Goal: Navigation & Orientation: Find specific page/section

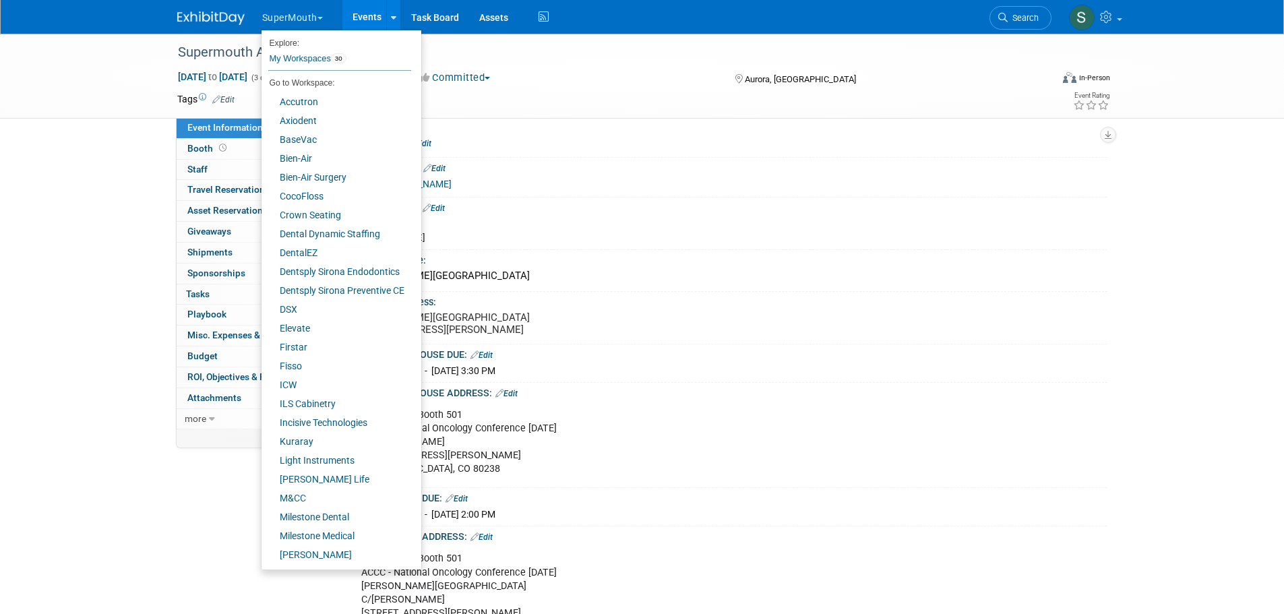
click at [160, 149] on div "Supermouth ACCC-NOC-07546-2025 Oct 15, 2025 to Oct 17, 2025 (3 days) Oct 15, 20…" at bounding box center [642, 490] width 1284 height 913
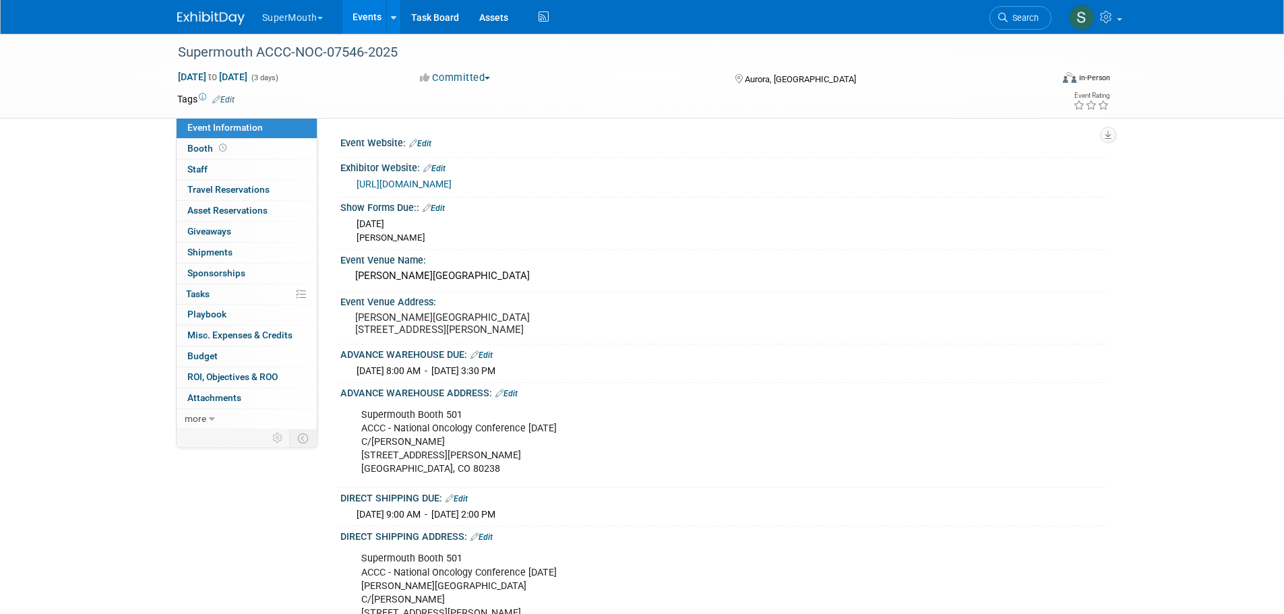
click at [357, 11] on link "Events" at bounding box center [366, 17] width 49 height 34
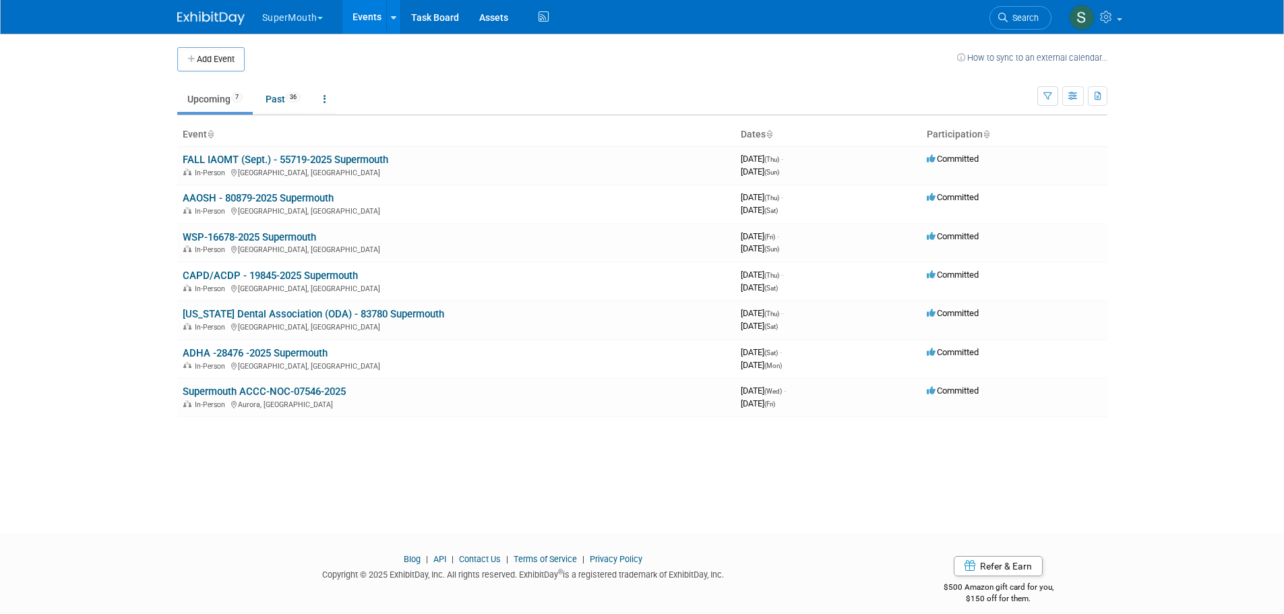
click at [307, 353] on link "ADHA -28476 -2025 Supermouth" at bounding box center [255, 353] width 145 height 12
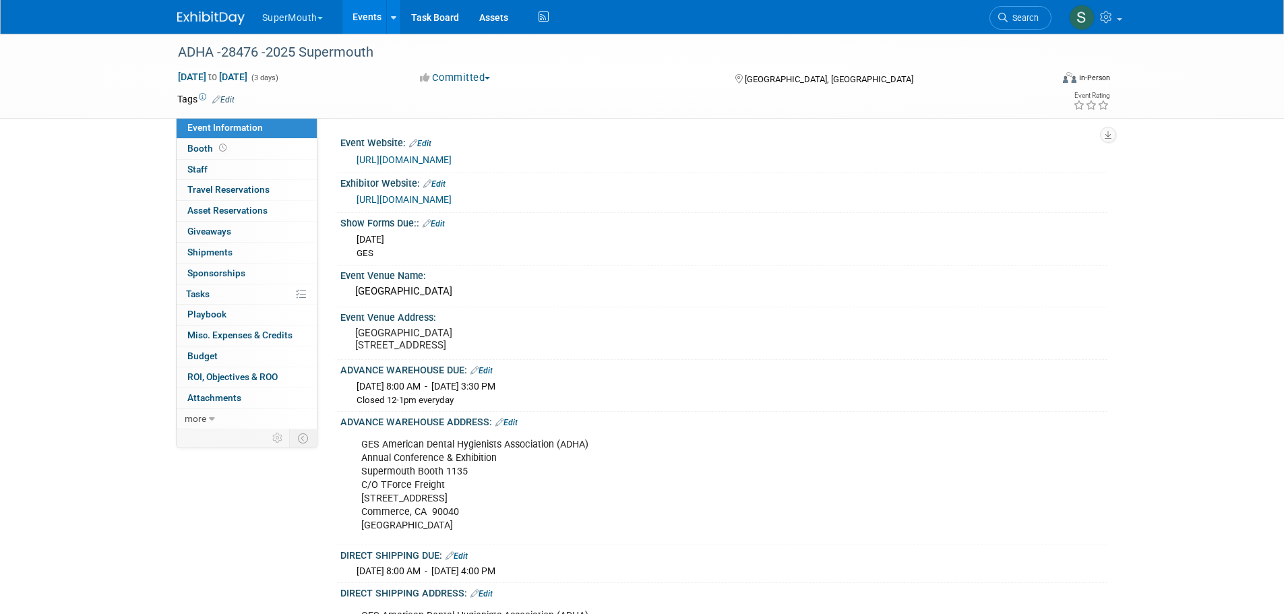
click at [365, 20] on link "Events" at bounding box center [366, 17] width 49 height 34
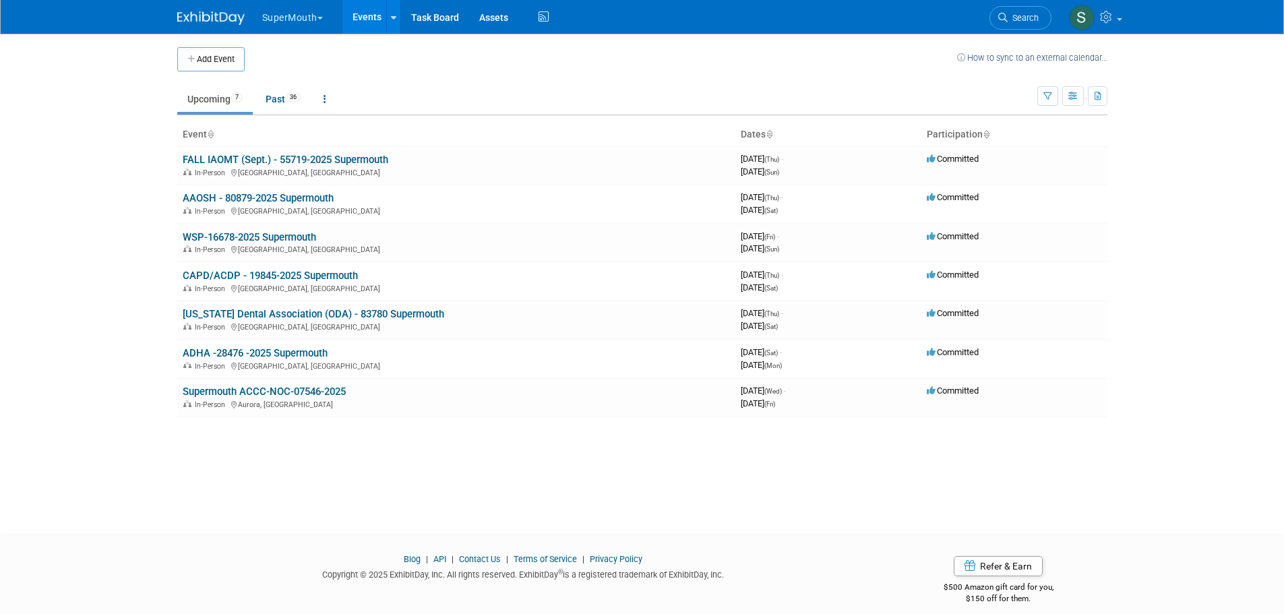
click at [377, 314] on link "[US_STATE] Dental Association (ODA) - 83780 Supermouth" at bounding box center [314, 314] width 262 height 12
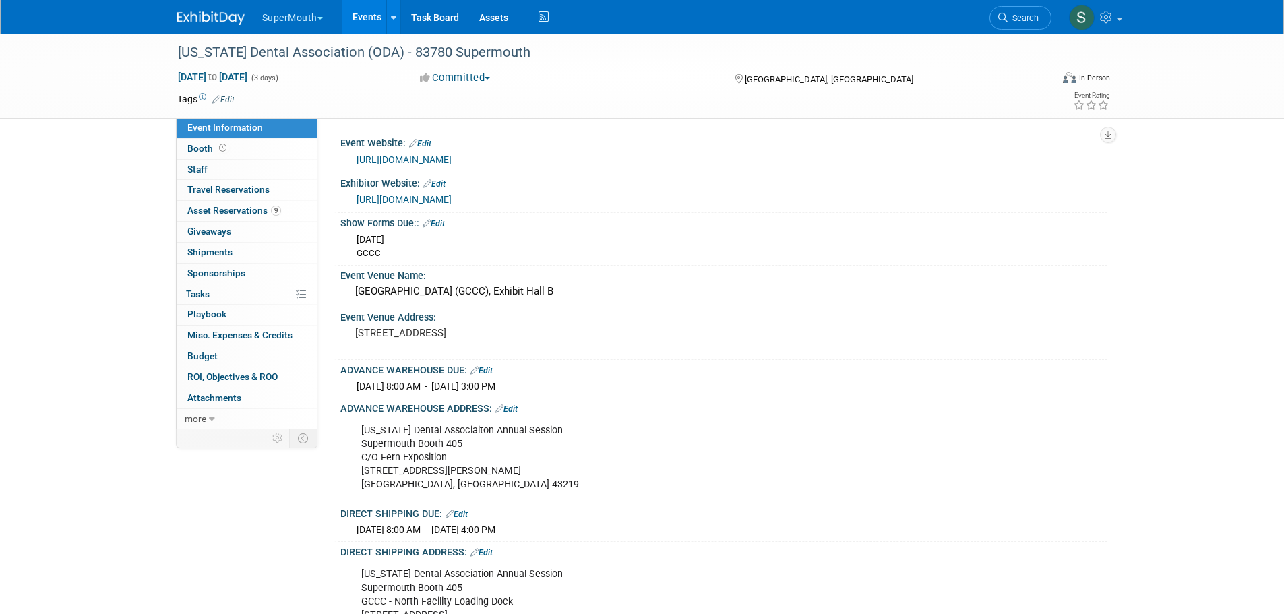
click at [232, 210] on span "Asset Reservations 9" at bounding box center [234, 210] width 94 height 11
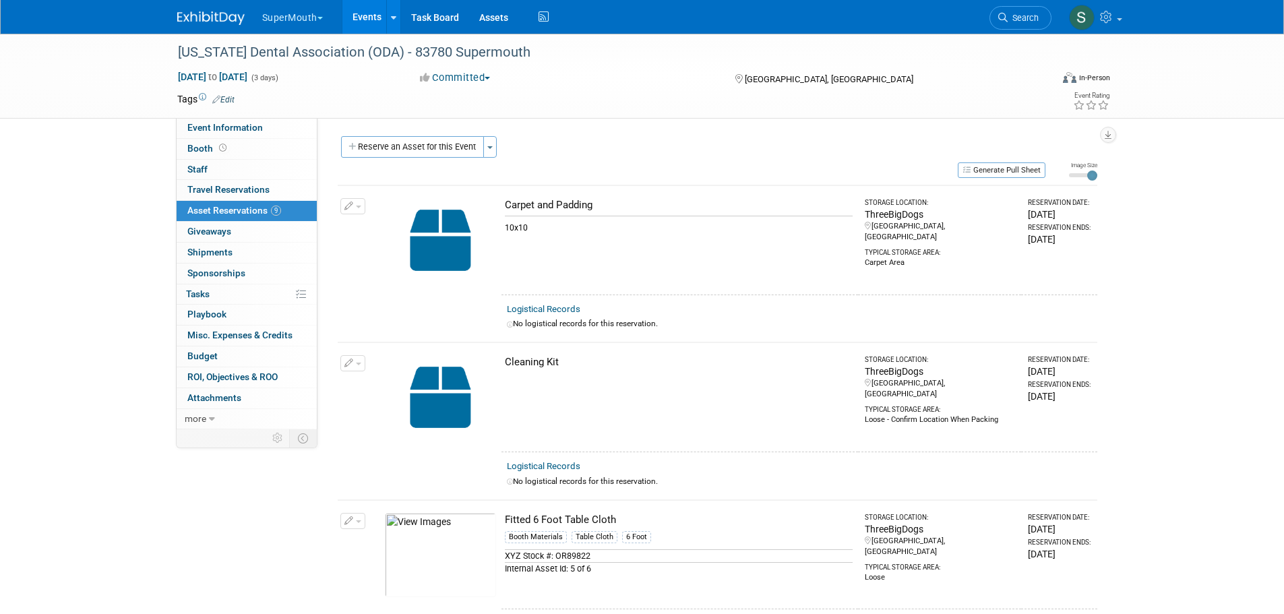
click at [238, 131] on span "Event Information" at bounding box center [224, 127] width 75 height 11
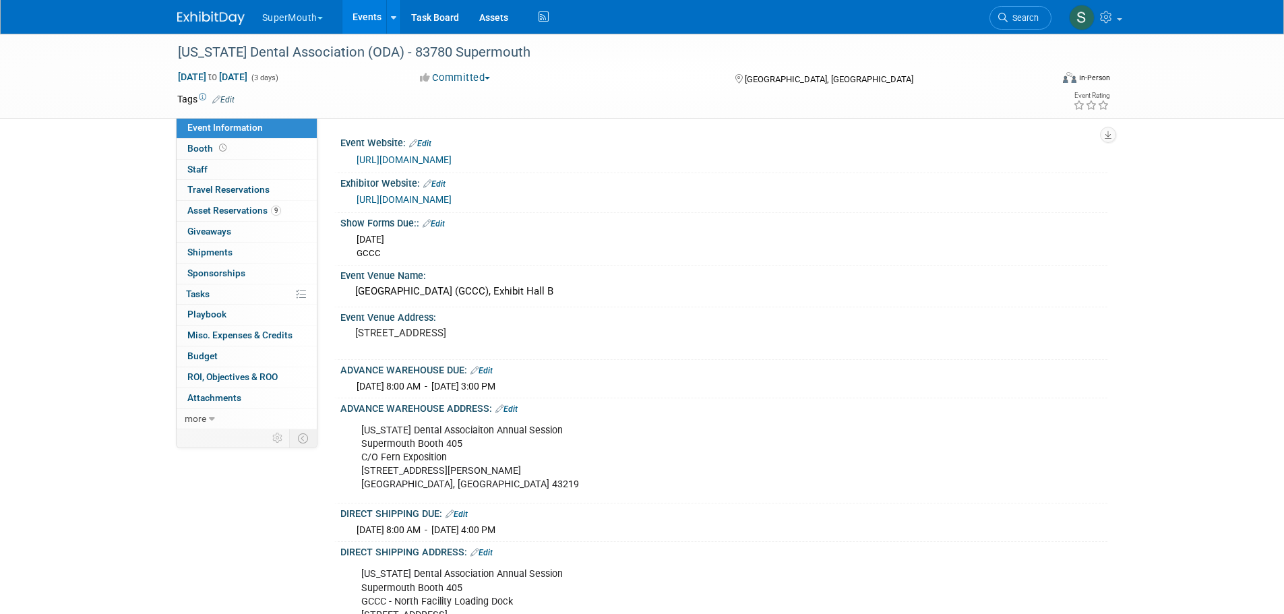
click at [243, 215] on span "Asset Reservations 9" at bounding box center [234, 210] width 94 height 11
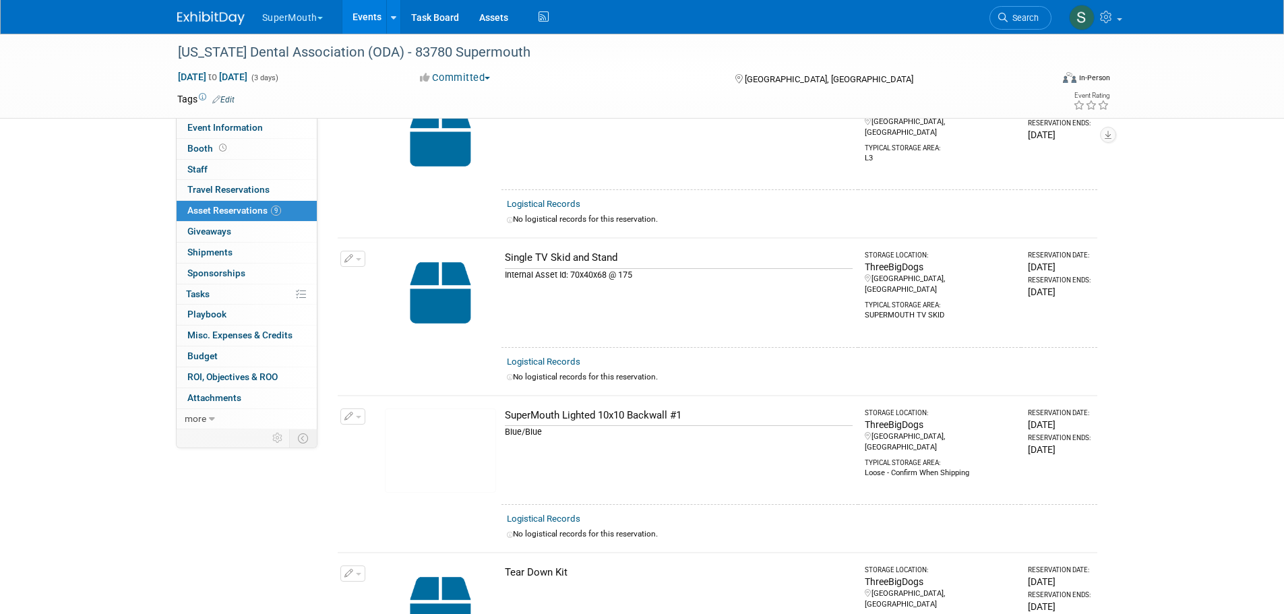
scroll to position [764, 0]
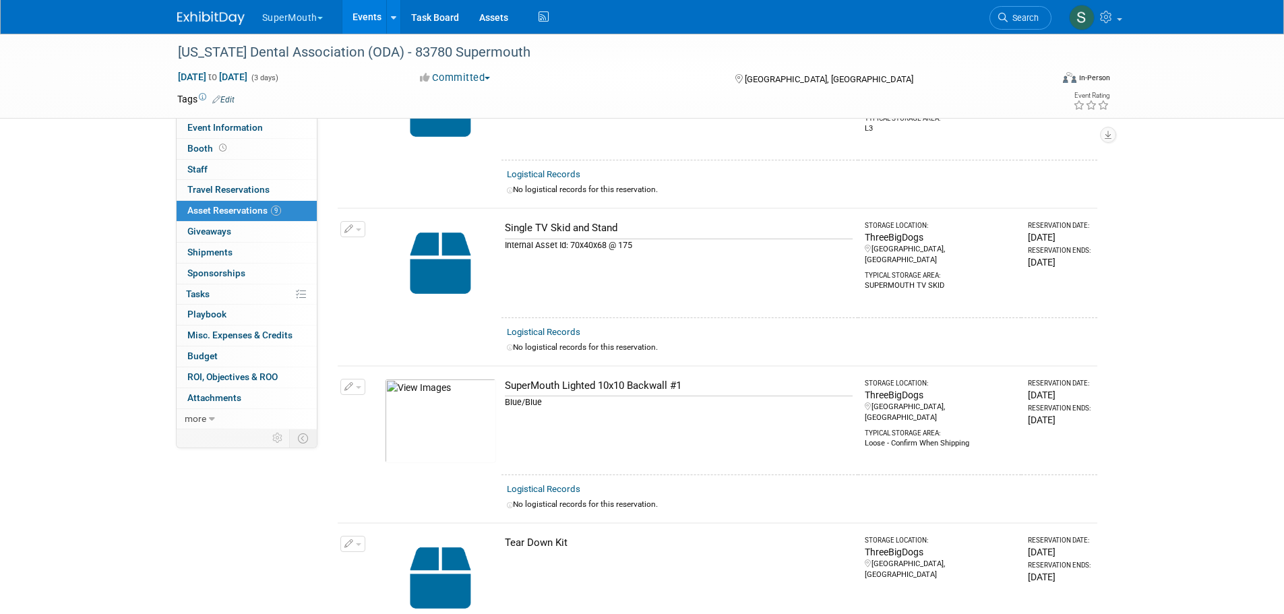
click at [267, 10] on button "SuperMouth" at bounding box center [300, 15] width 79 height 30
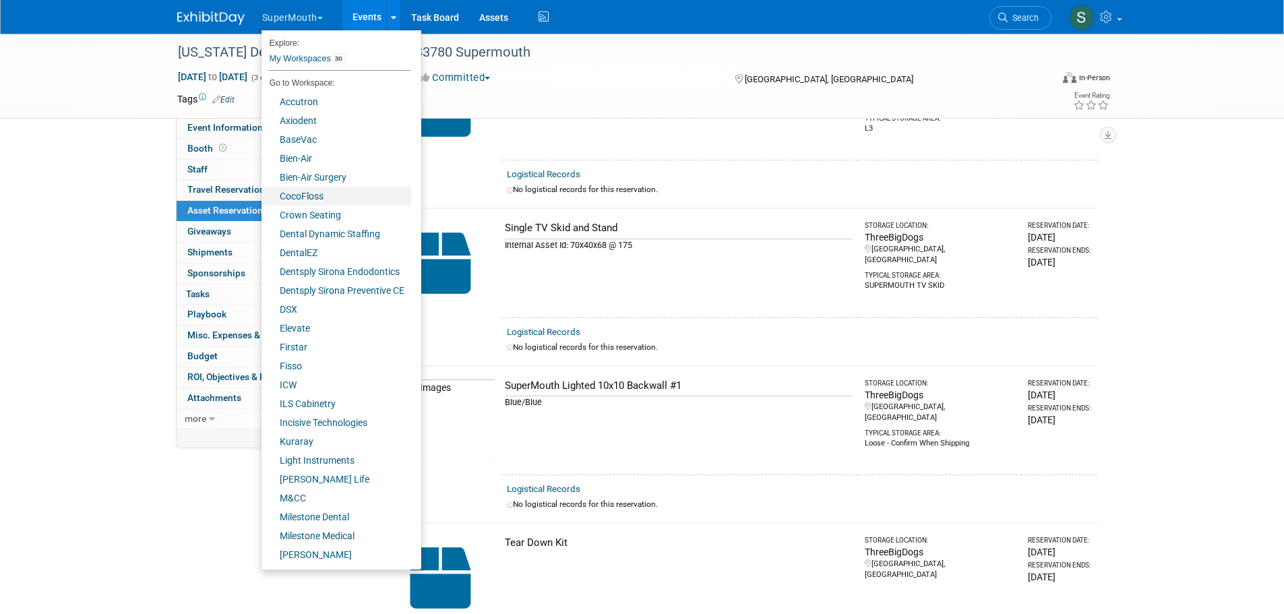
click at [307, 195] on link "CocoFloss" at bounding box center [337, 196] width 150 height 19
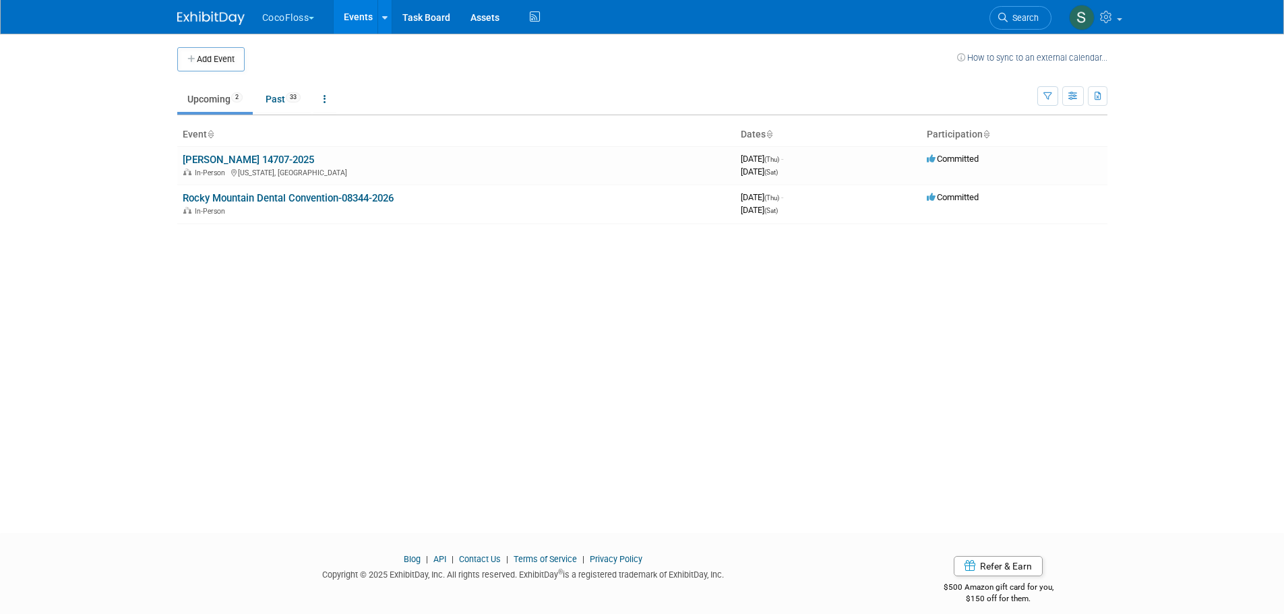
click at [298, 149] on td "ADA SmileCon 14707-2025 In-Person Washington, DC" at bounding box center [456, 165] width 558 height 38
click at [298, 154] on link "ADA SmileCon 14707-2025" at bounding box center [248, 160] width 131 height 12
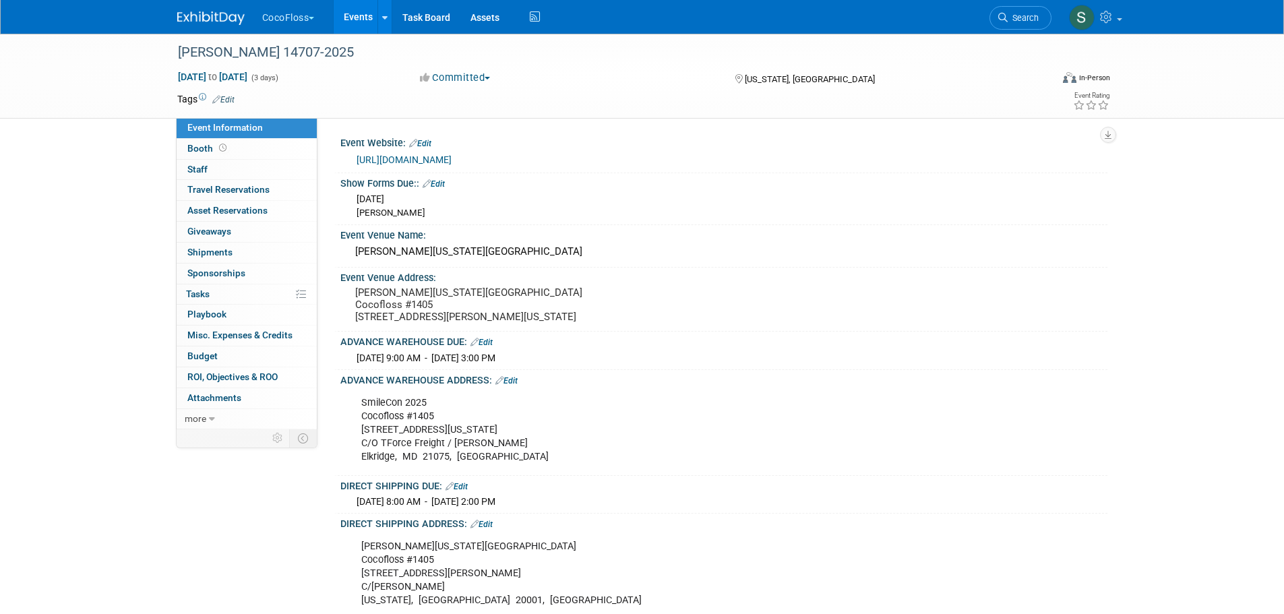
click at [305, 11] on button "CocoFloss" at bounding box center [296, 15] width 71 height 30
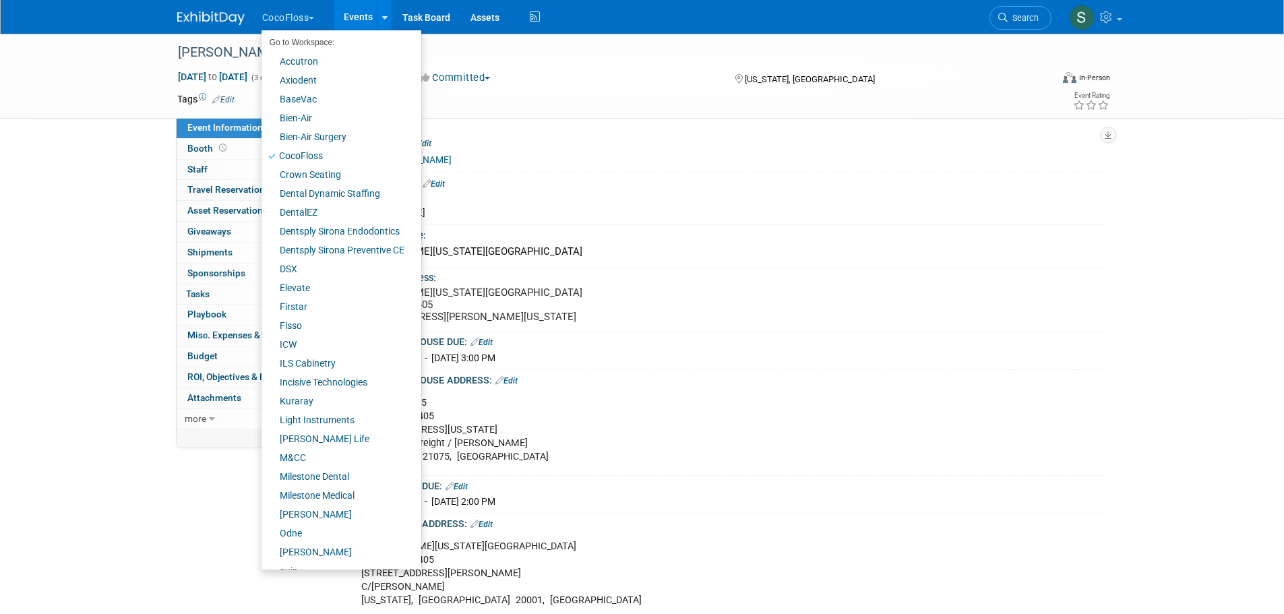
scroll to position [94, 0]
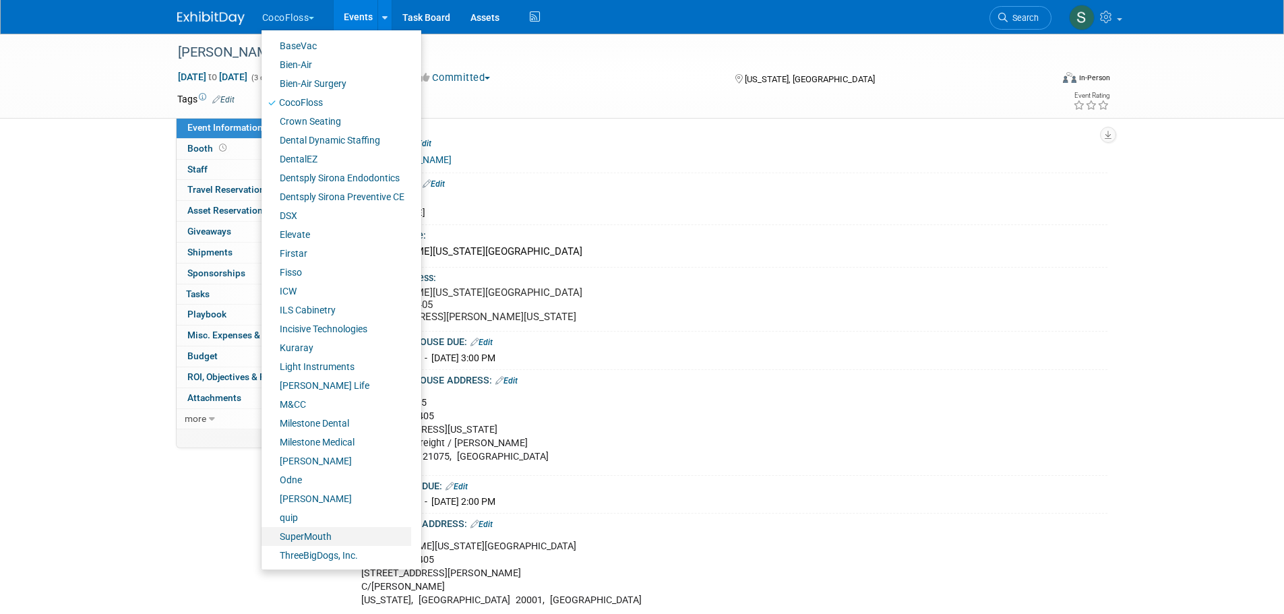
click at [321, 537] on link "SuperMouth" at bounding box center [337, 536] width 150 height 19
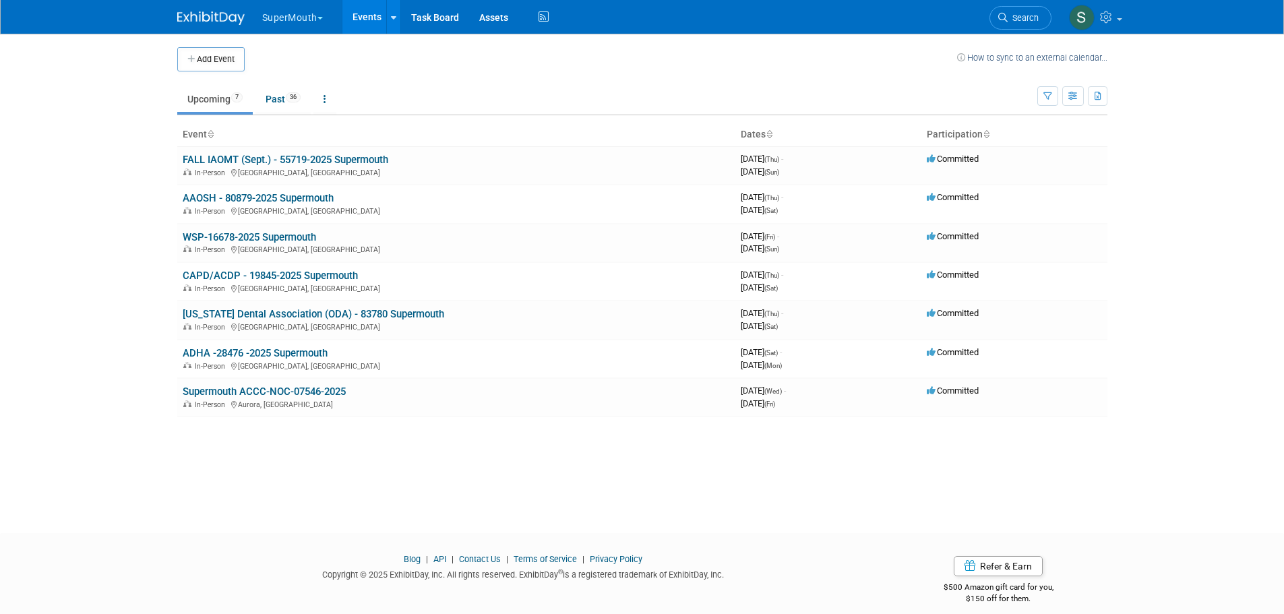
click at [236, 311] on link "[US_STATE] Dental Association (ODA) - 83780 Supermouth" at bounding box center [314, 314] width 262 height 12
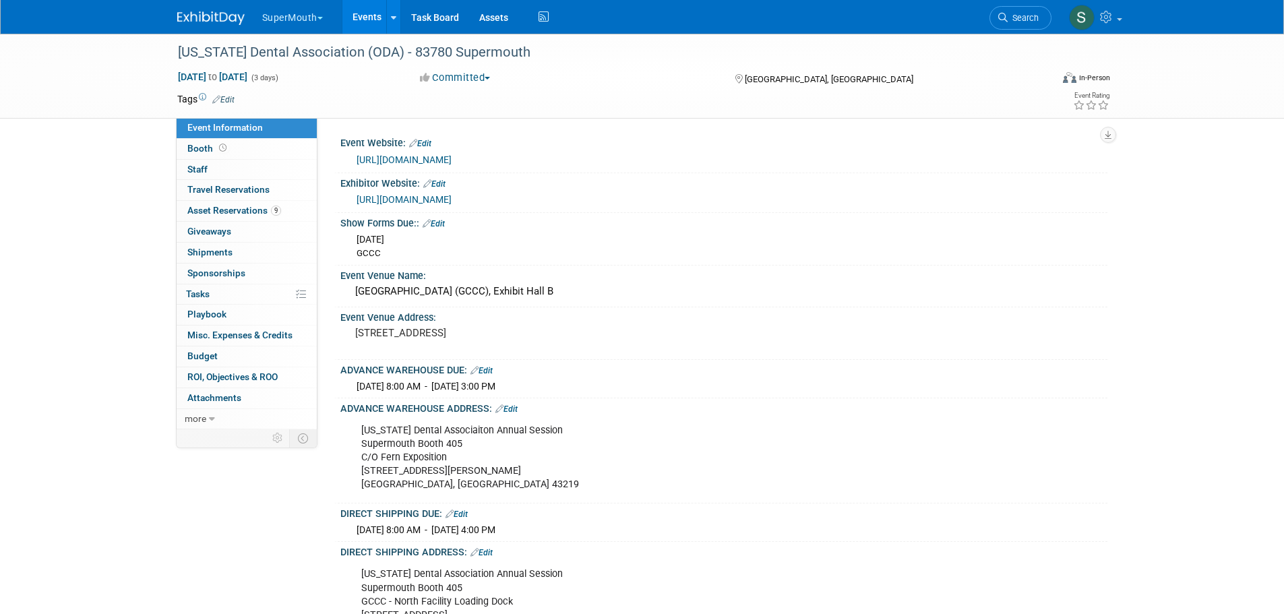
click at [263, 215] on span "Asset Reservations 9" at bounding box center [234, 210] width 94 height 11
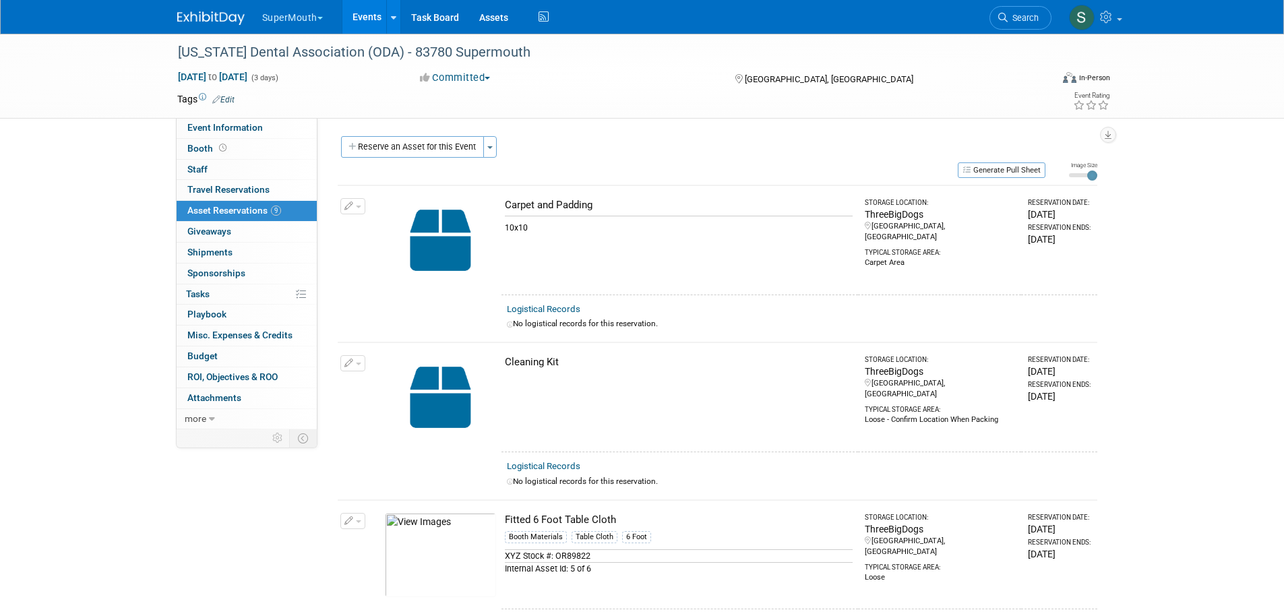
click at [252, 122] on span "Event Information" at bounding box center [224, 127] width 75 height 11
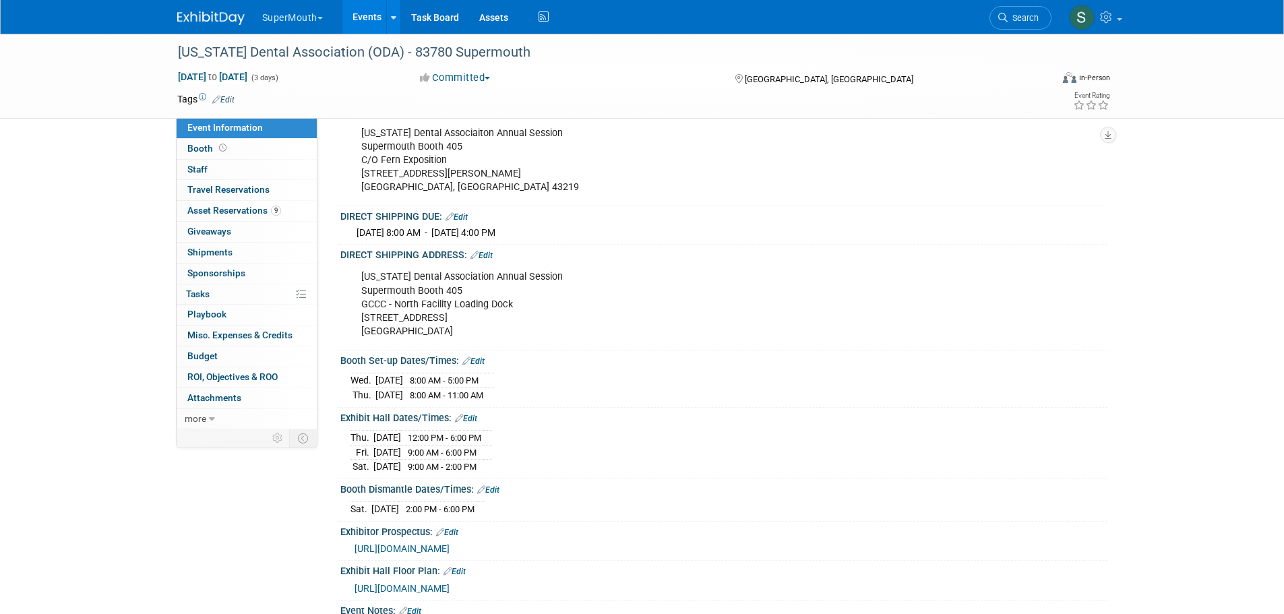
scroll to position [315, 0]
